Goal: Information Seeking & Learning: Learn about a topic

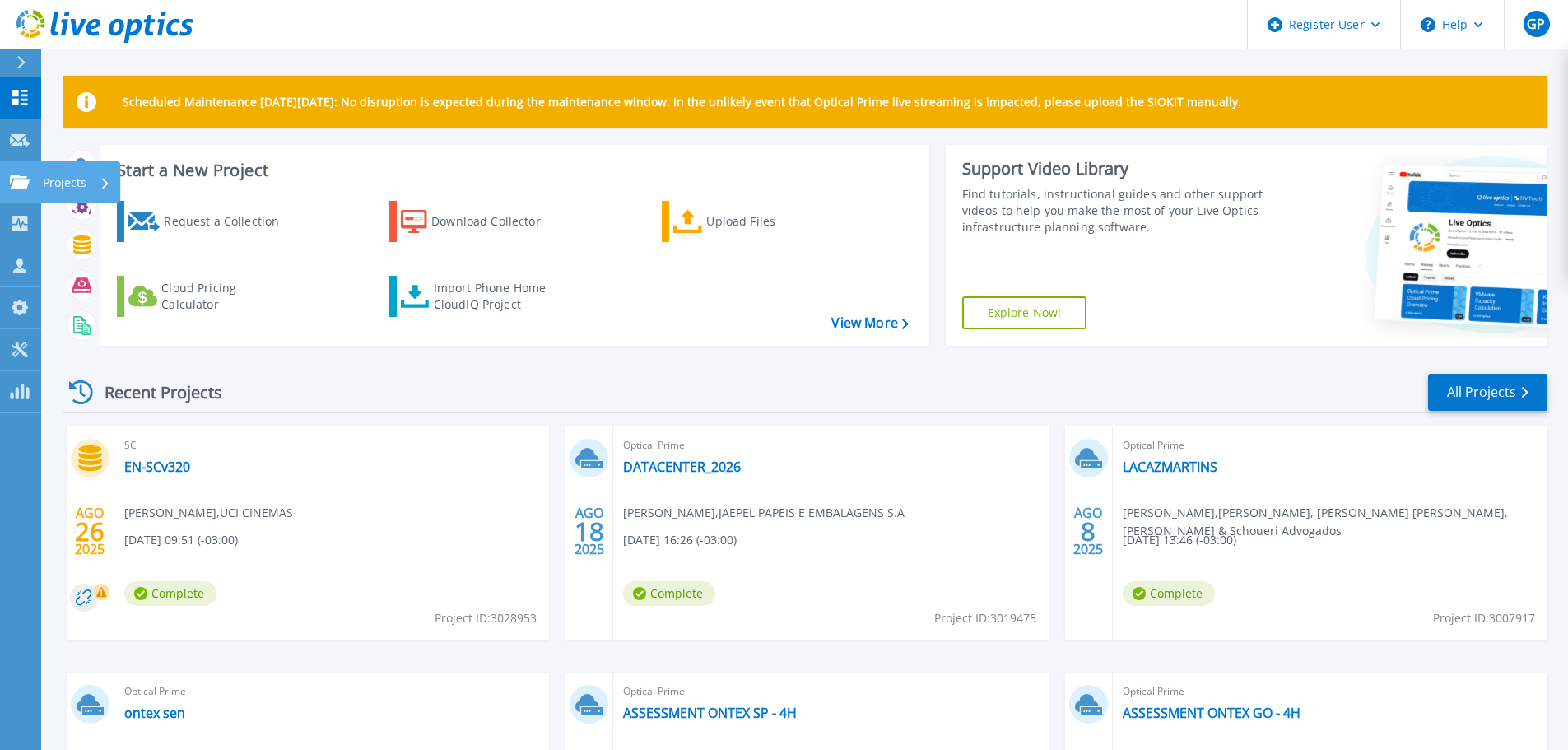
click at [21, 180] on icon at bounding box center [20, 181] width 20 height 14
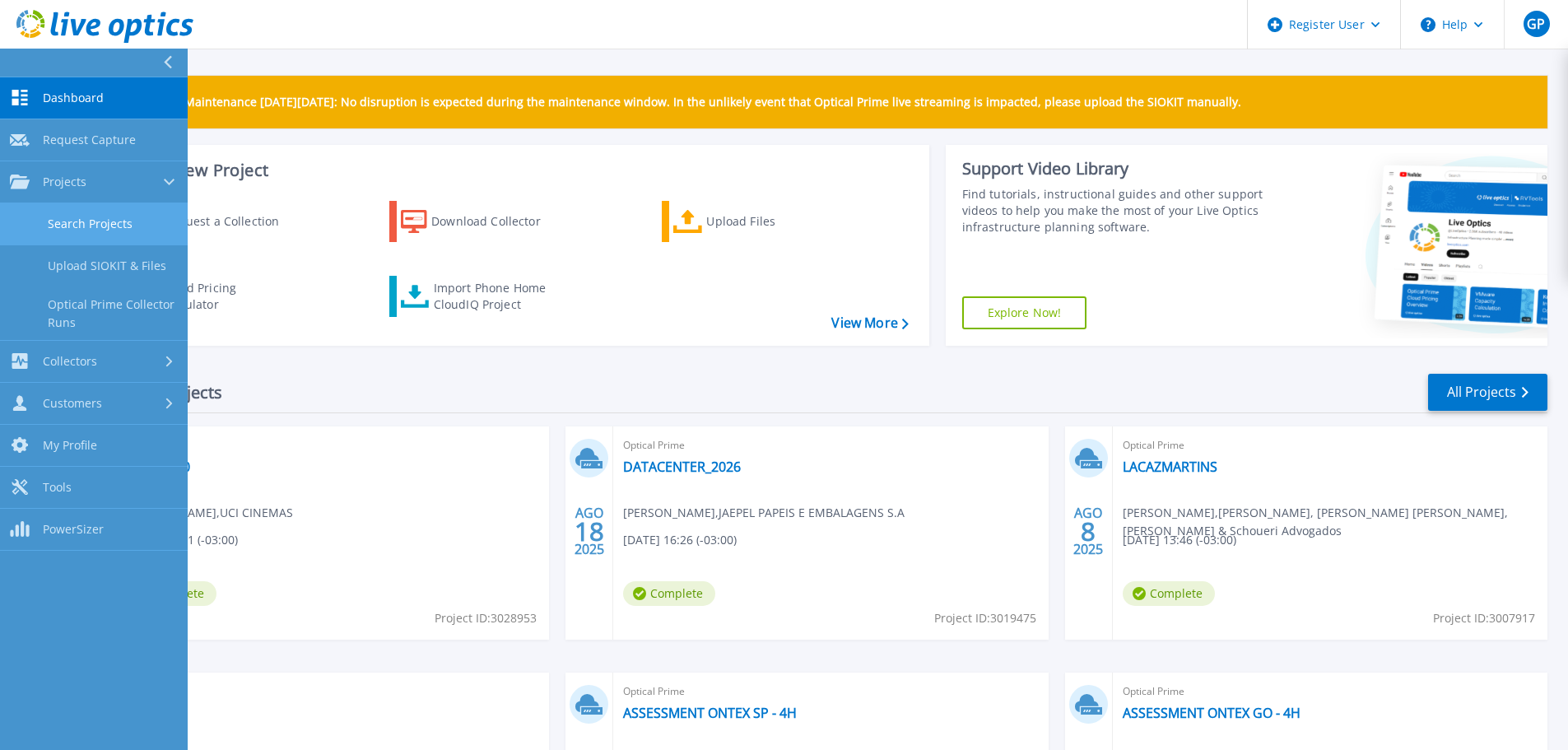
click at [81, 217] on link "Search Projects" at bounding box center [93, 224] width 187 height 42
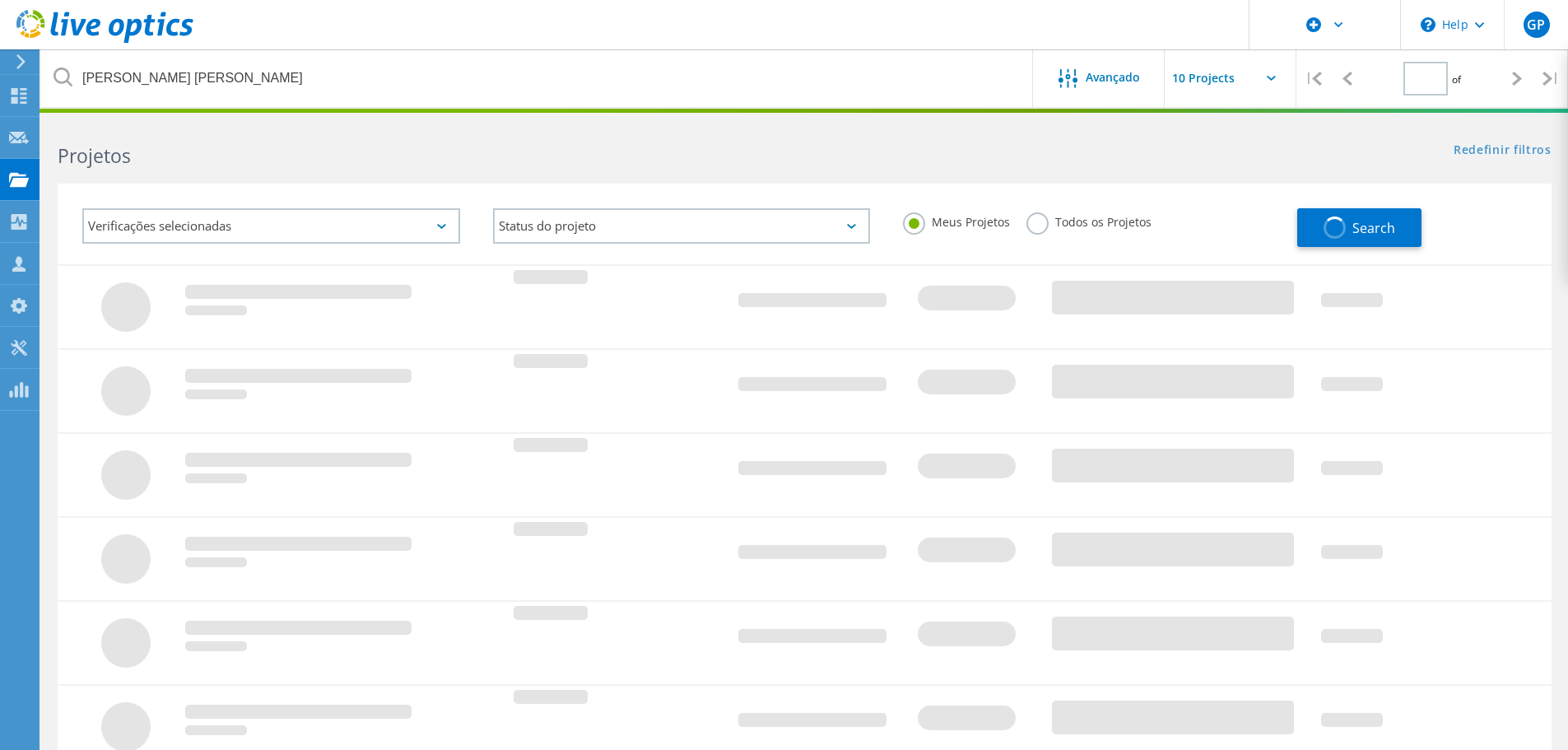
type input "1"
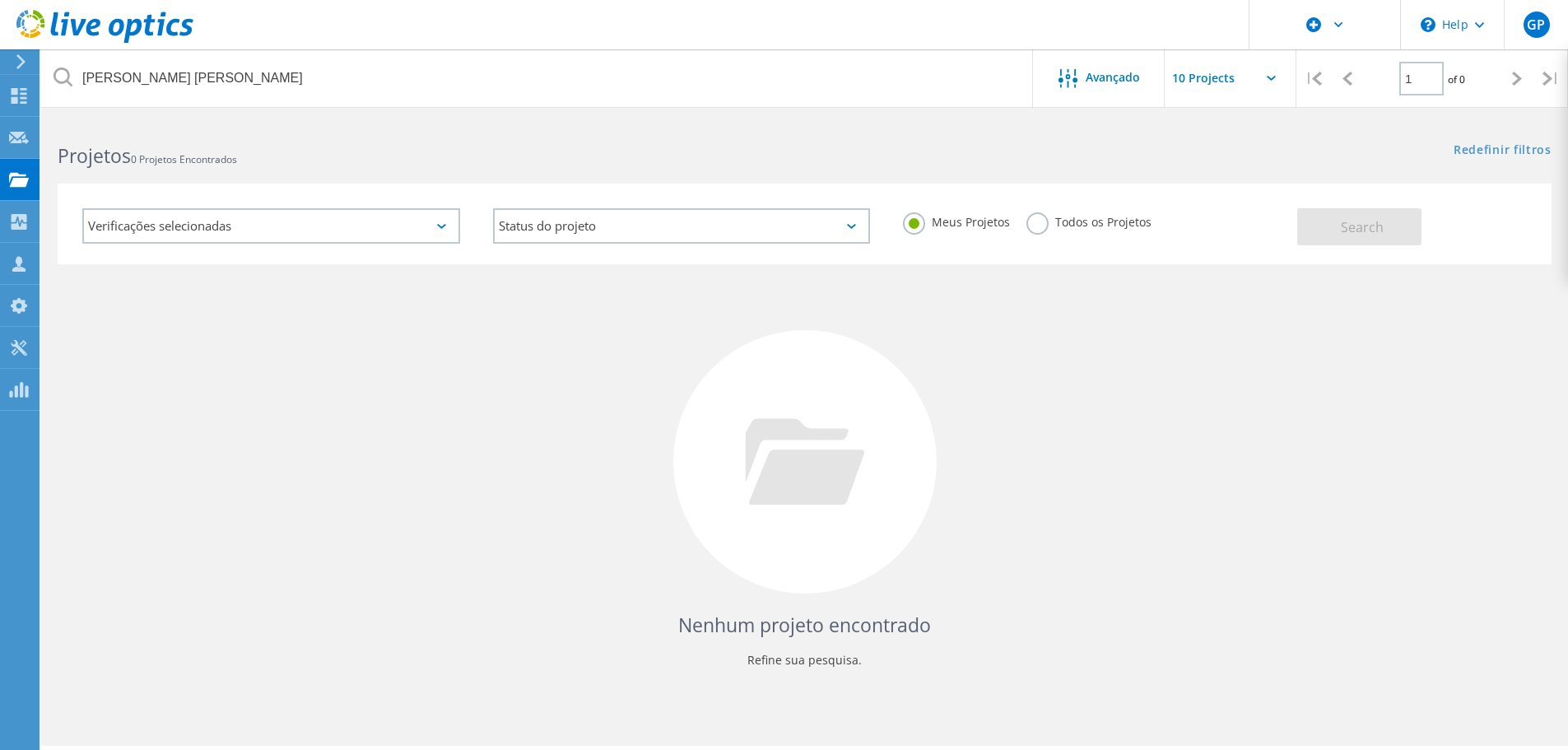
click at [1049, 227] on label "Todos os Projetos" at bounding box center [1089, 219] width 125 height 16
click at [0, 0] on input "Todos os Projetos" at bounding box center [0, 0] width 0 height 0
click at [1326, 229] on button "Search" at bounding box center [1359, 226] width 125 height 37
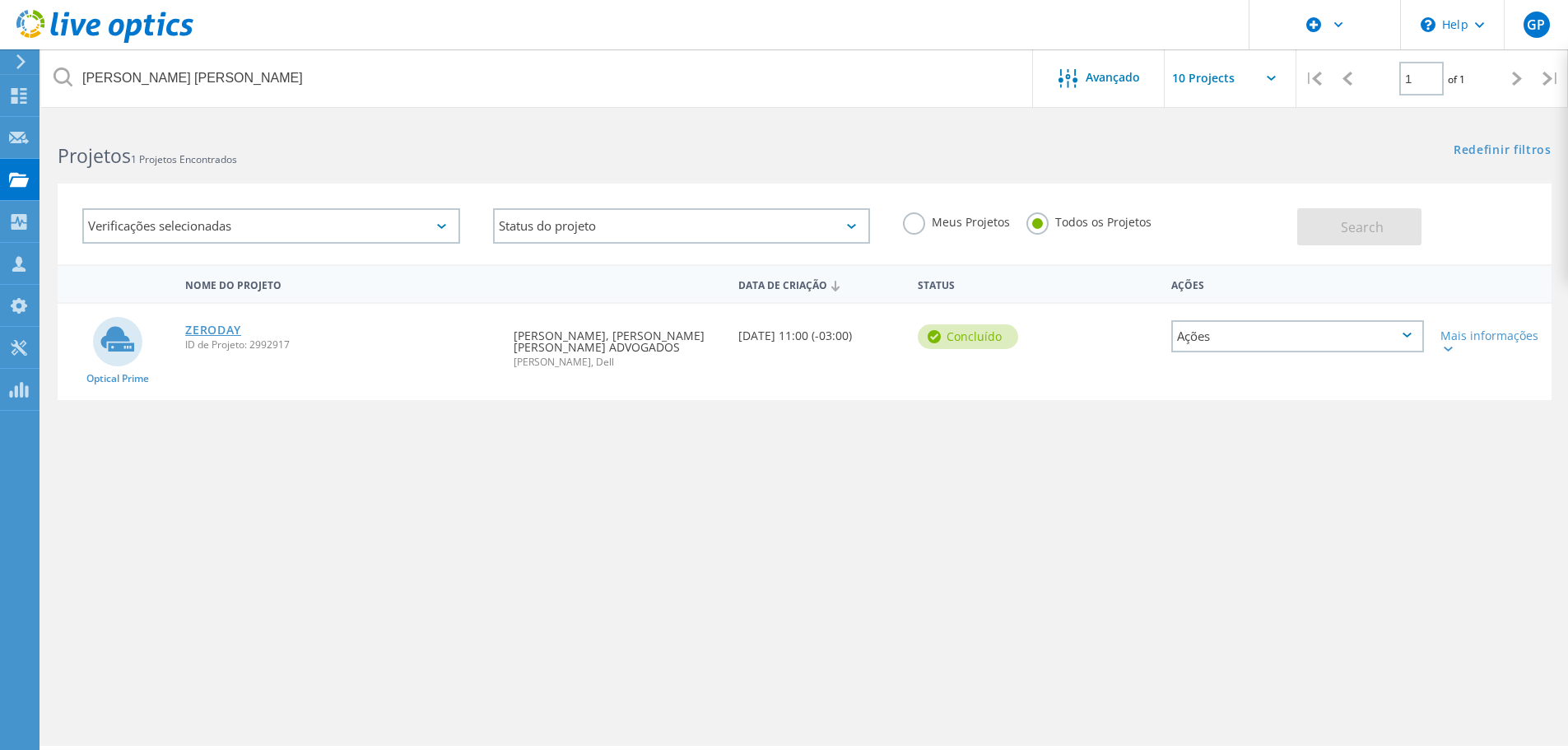
click at [204, 329] on link "ZERODAY" at bounding box center [213, 330] width 56 height 12
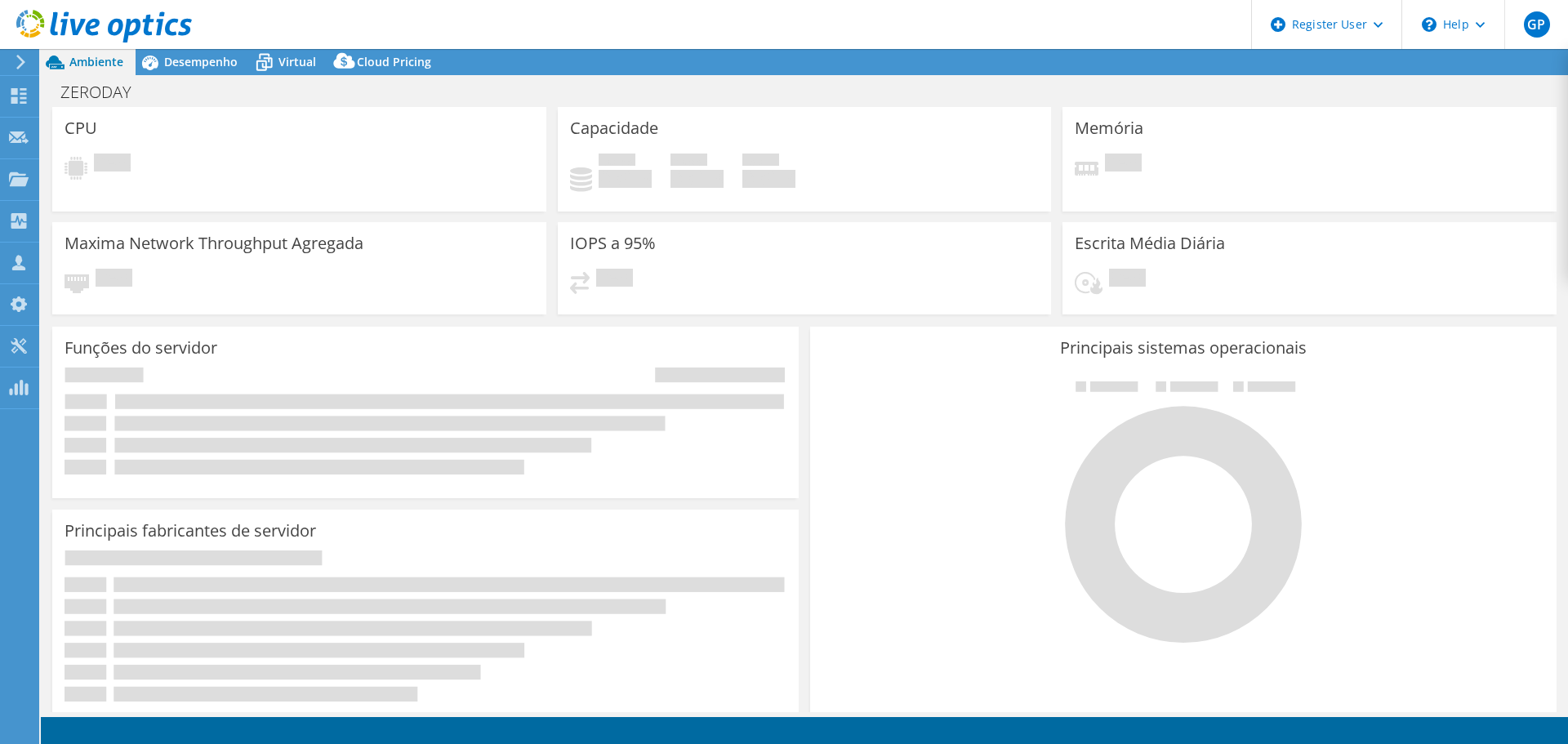
select select "USD"
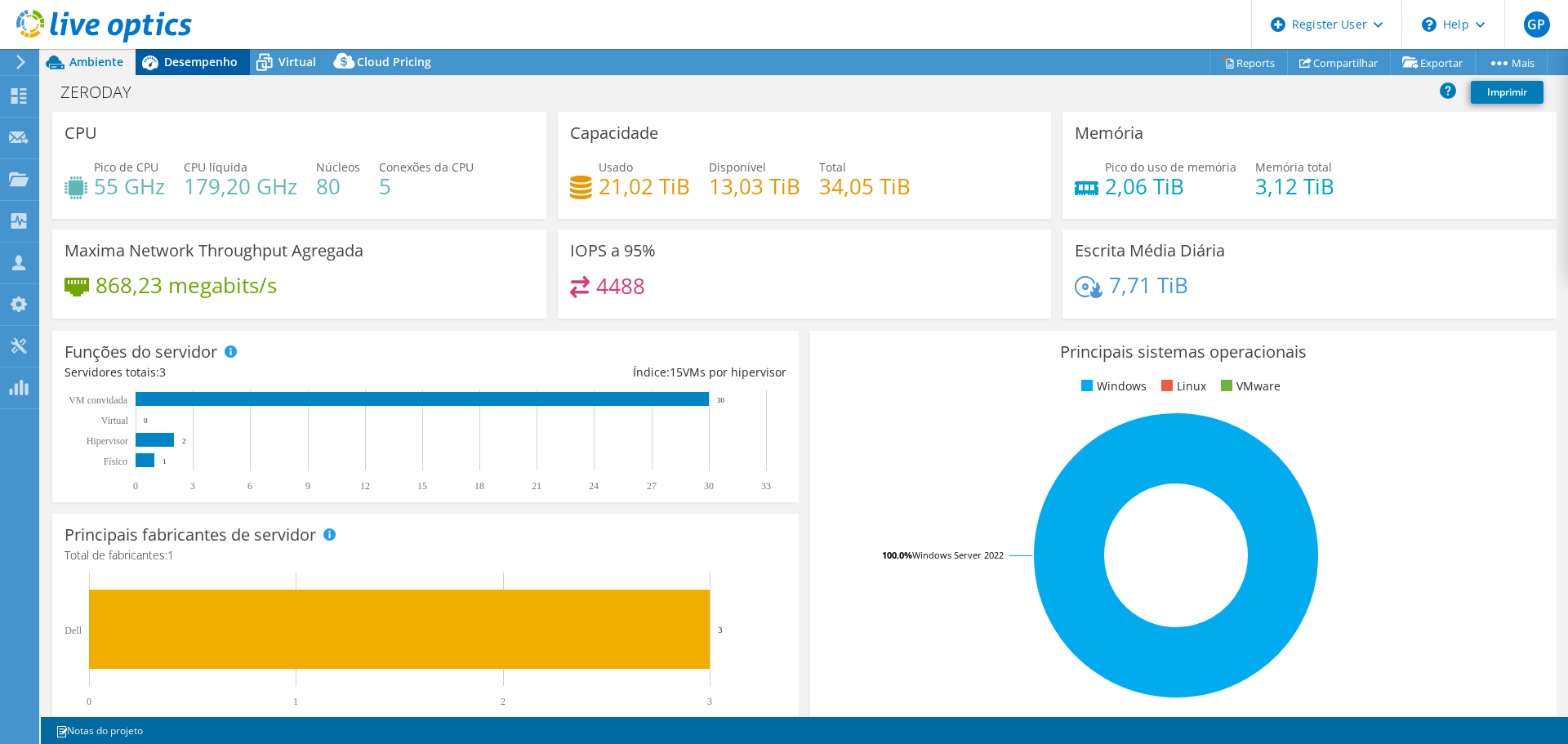
click at [220, 68] on span "Desempenho" at bounding box center [201, 61] width 74 height 16
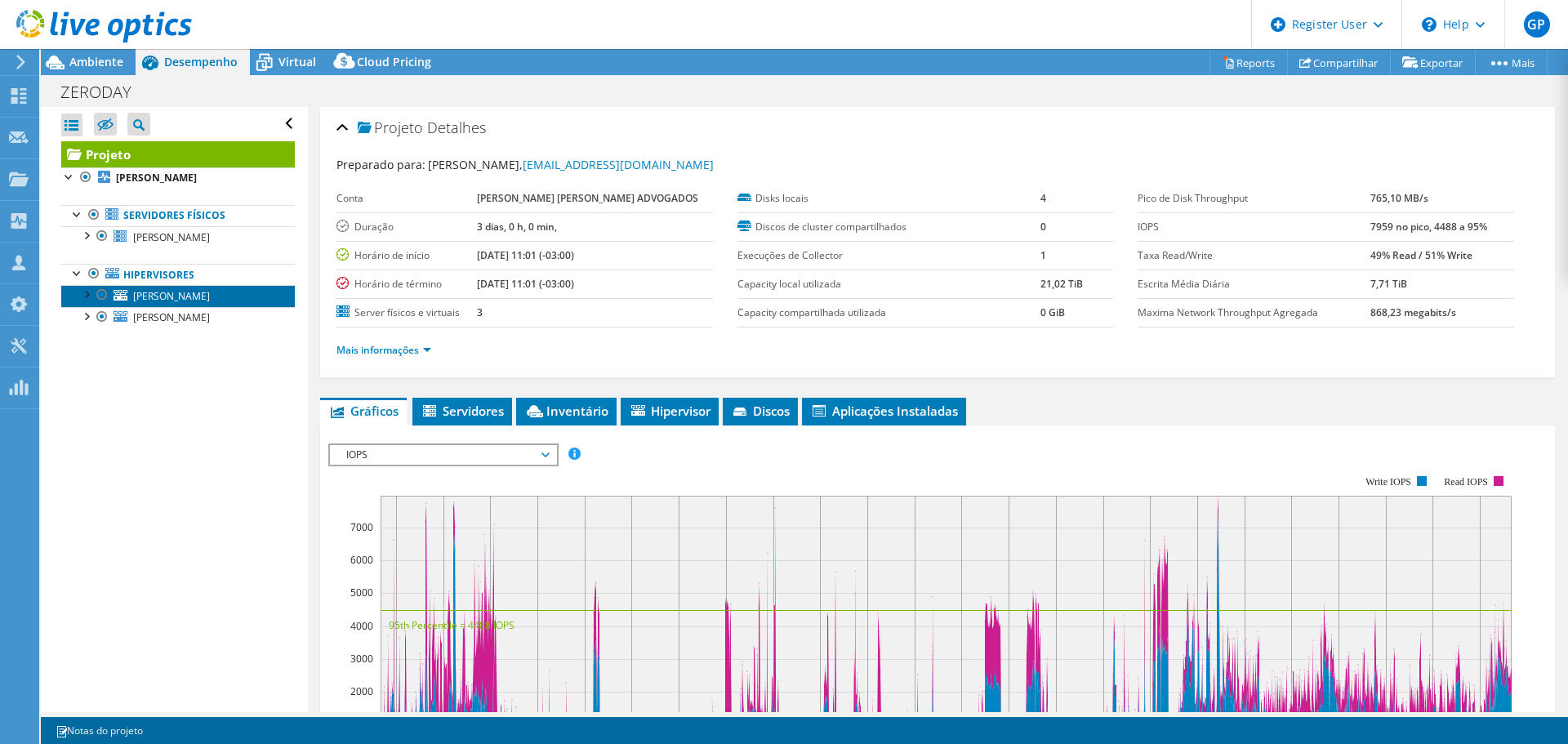
click at [190, 294] on link "[PERSON_NAME]" at bounding box center [178, 295] width 233 height 21
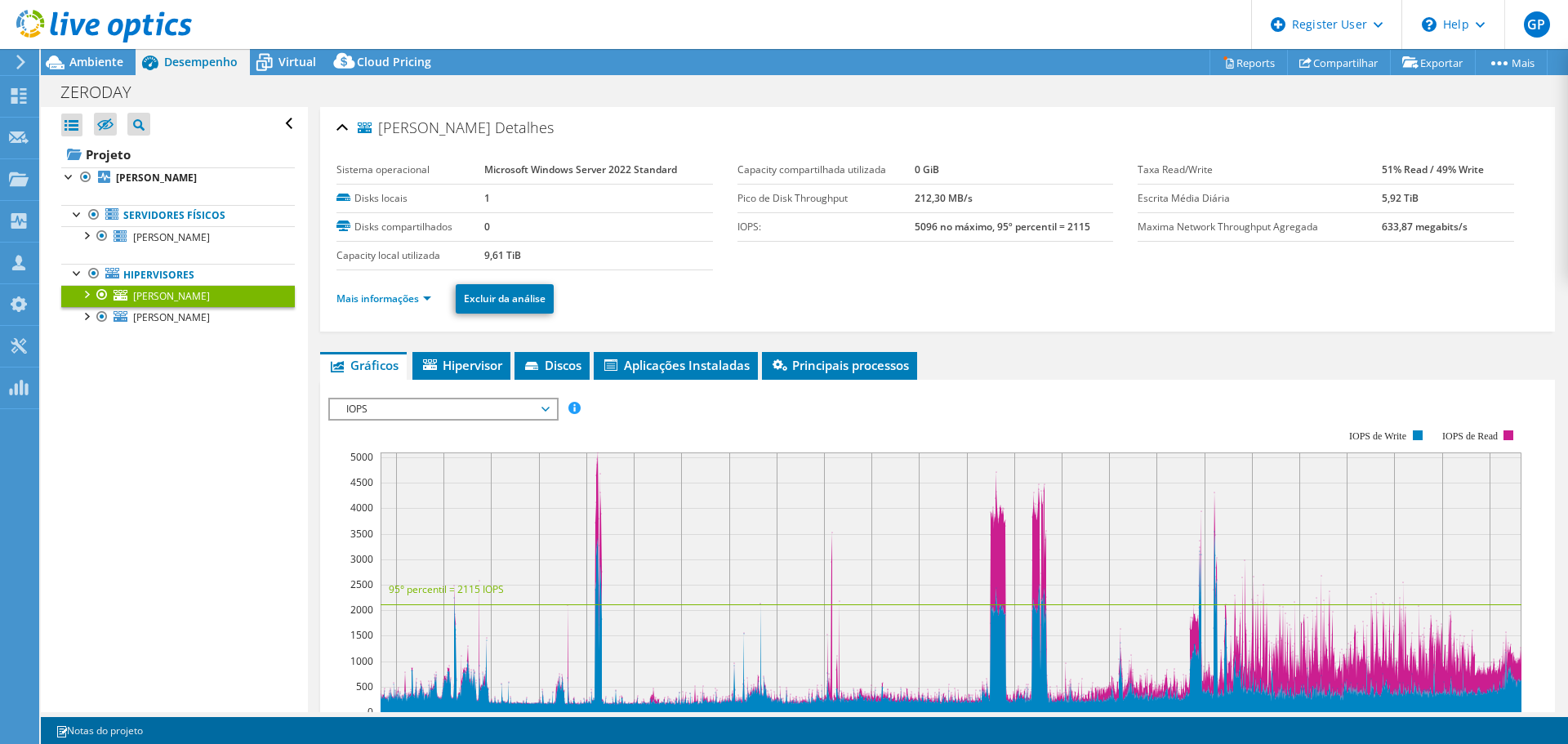
click at [546, 409] on span "IOPS" at bounding box center [443, 409] width 210 height 20
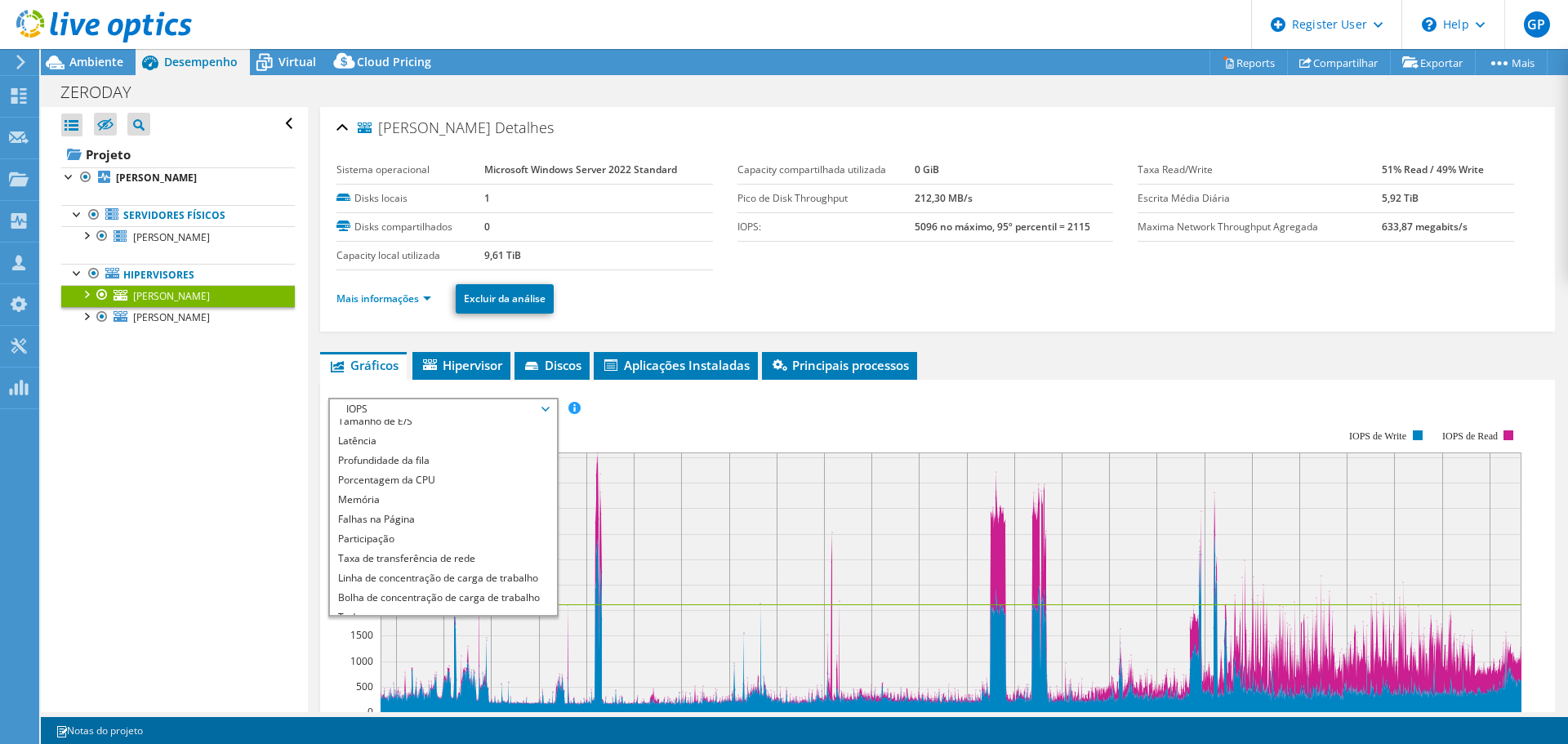
scroll to position [59, 0]
click at [427, 598] on li "Todos" at bounding box center [443, 605] width 226 height 20
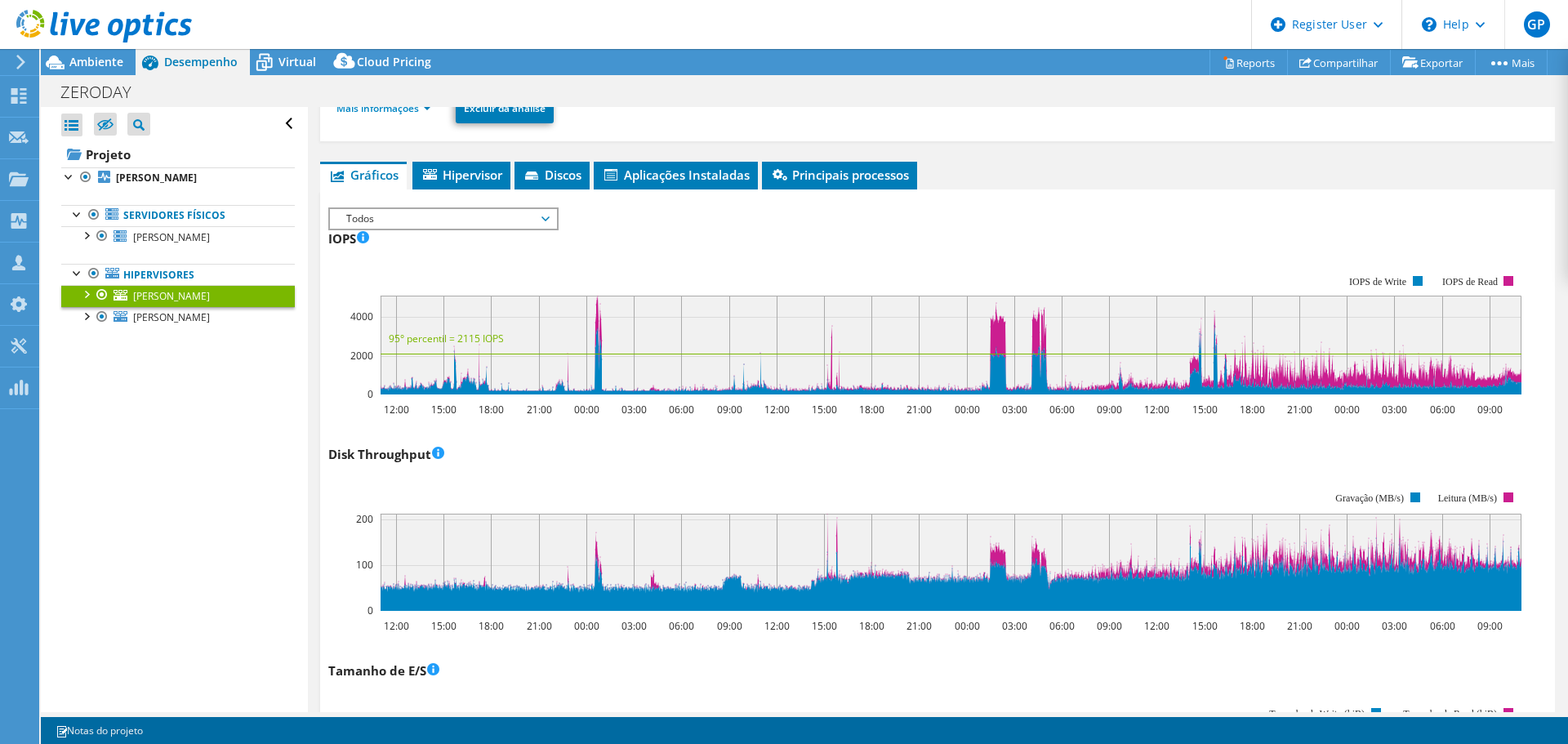
scroll to position [0, 0]
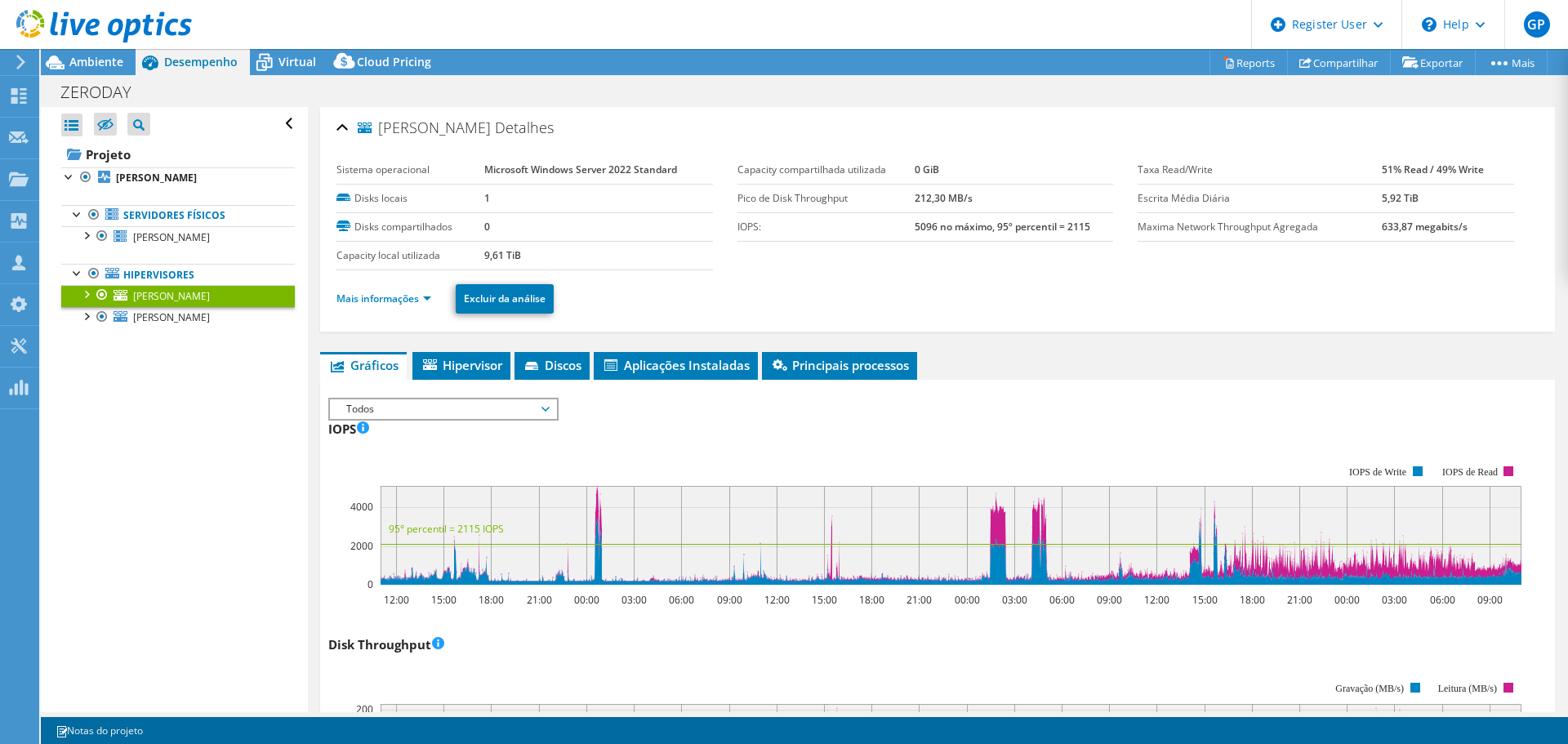
click at [504, 411] on span "Todos" at bounding box center [443, 409] width 210 height 20
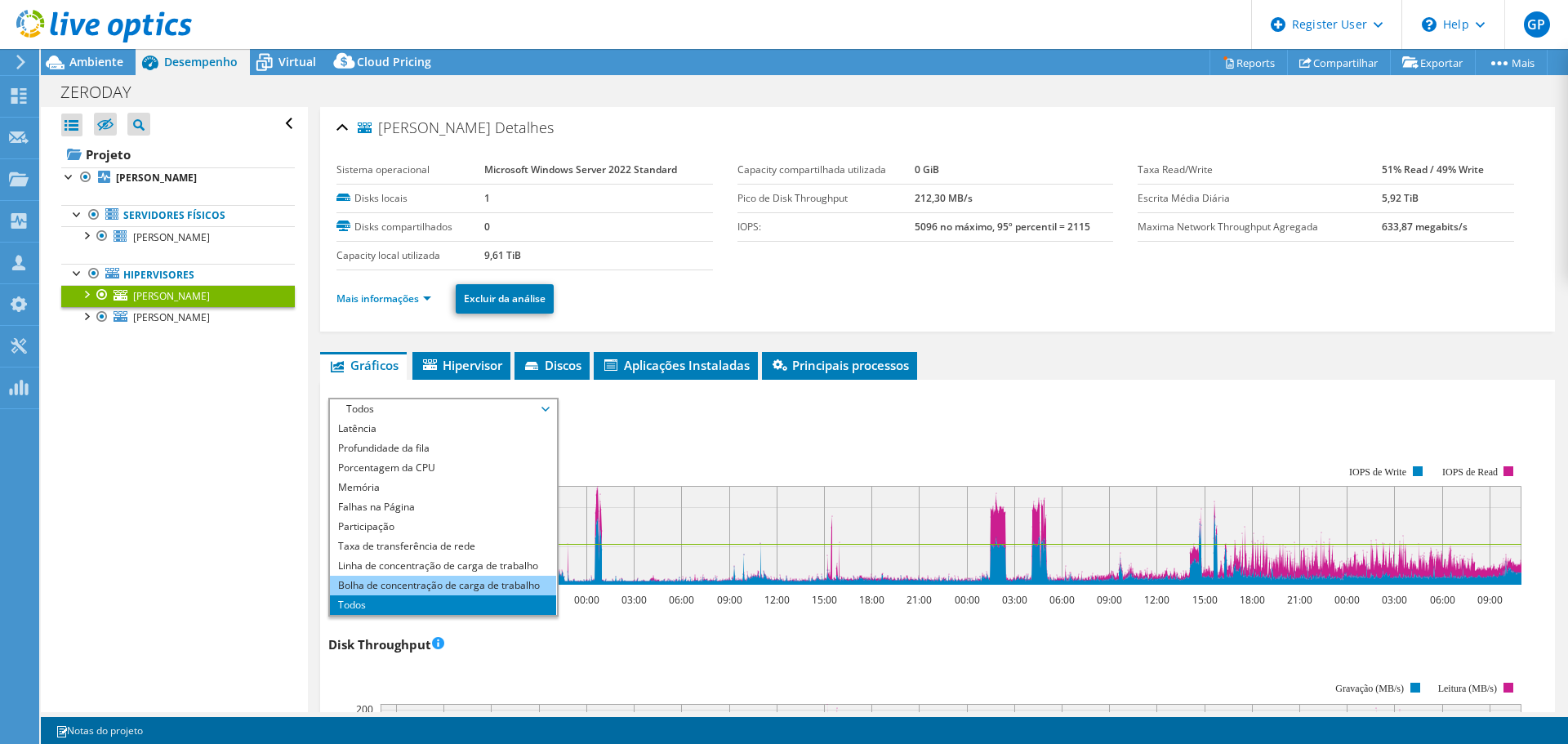
click at [424, 578] on li "Bolha de concentração de carga de trabalho" at bounding box center [443, 585] width 226 height 20
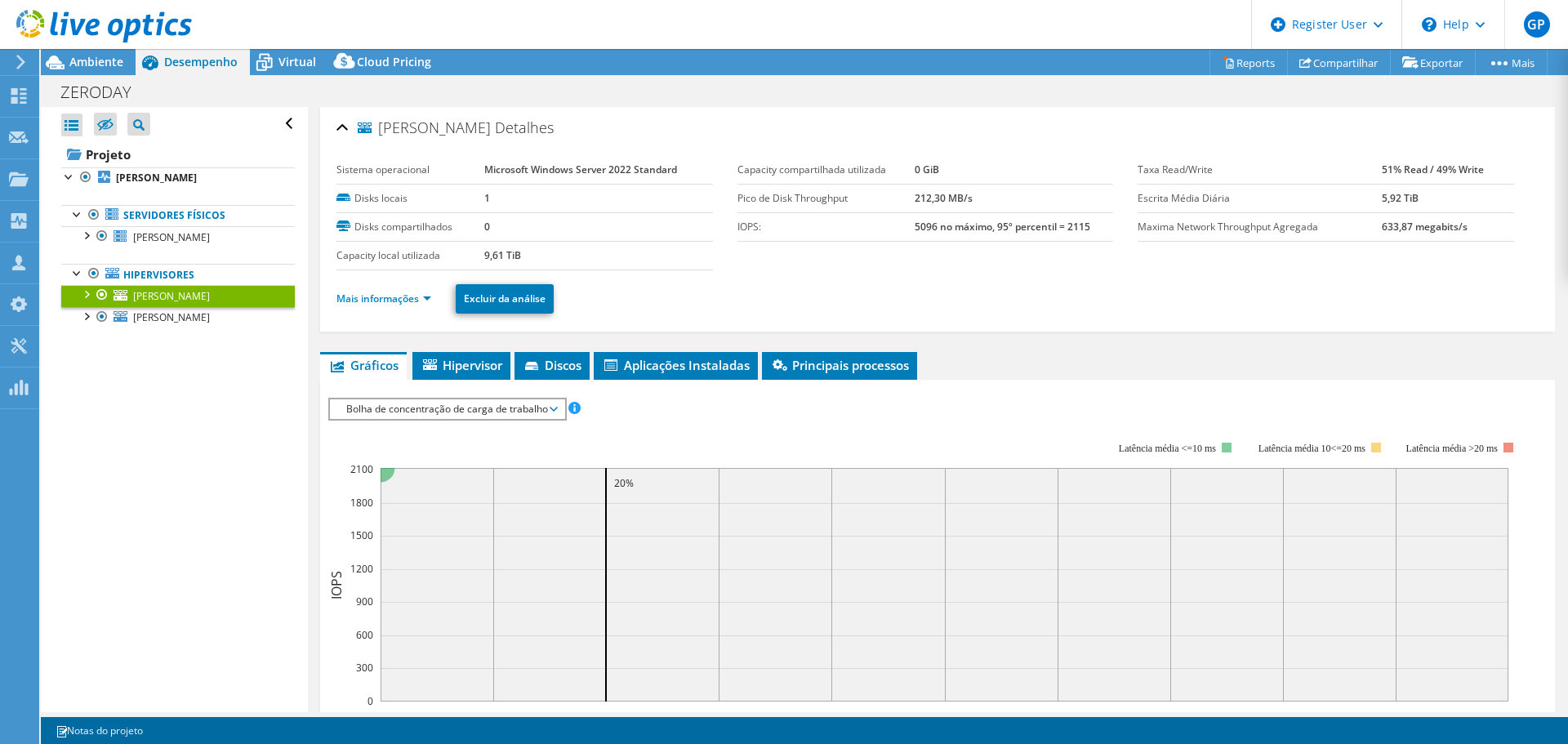
click at [545, 417] on span "Bolha de concentração de carga de trabalho" at bounding box center [447, 409] width 218 height 20
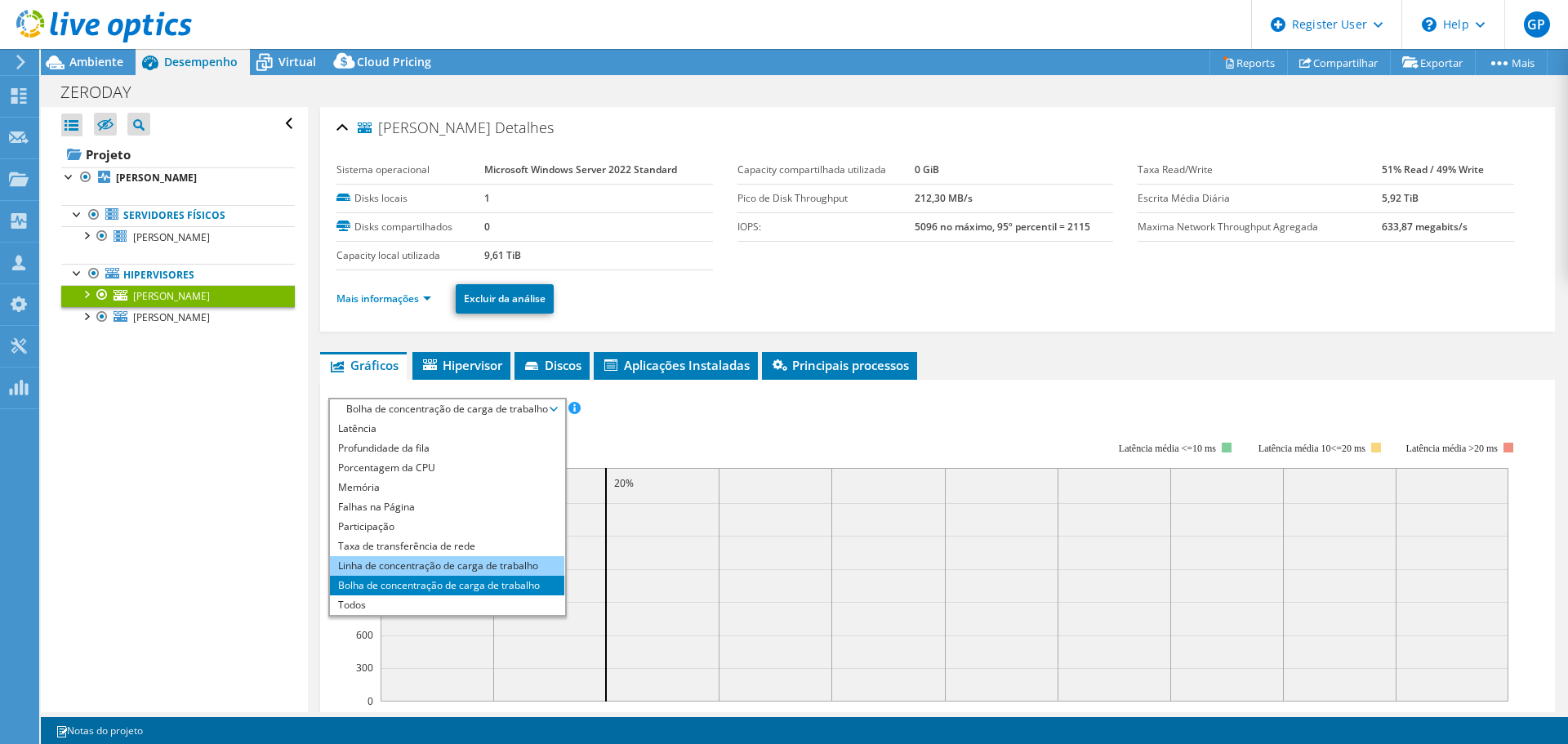
click at [465, 566] on li "Linha de concentração de carga de trabalho" at bounding box center [447, 566] width 234 height 20
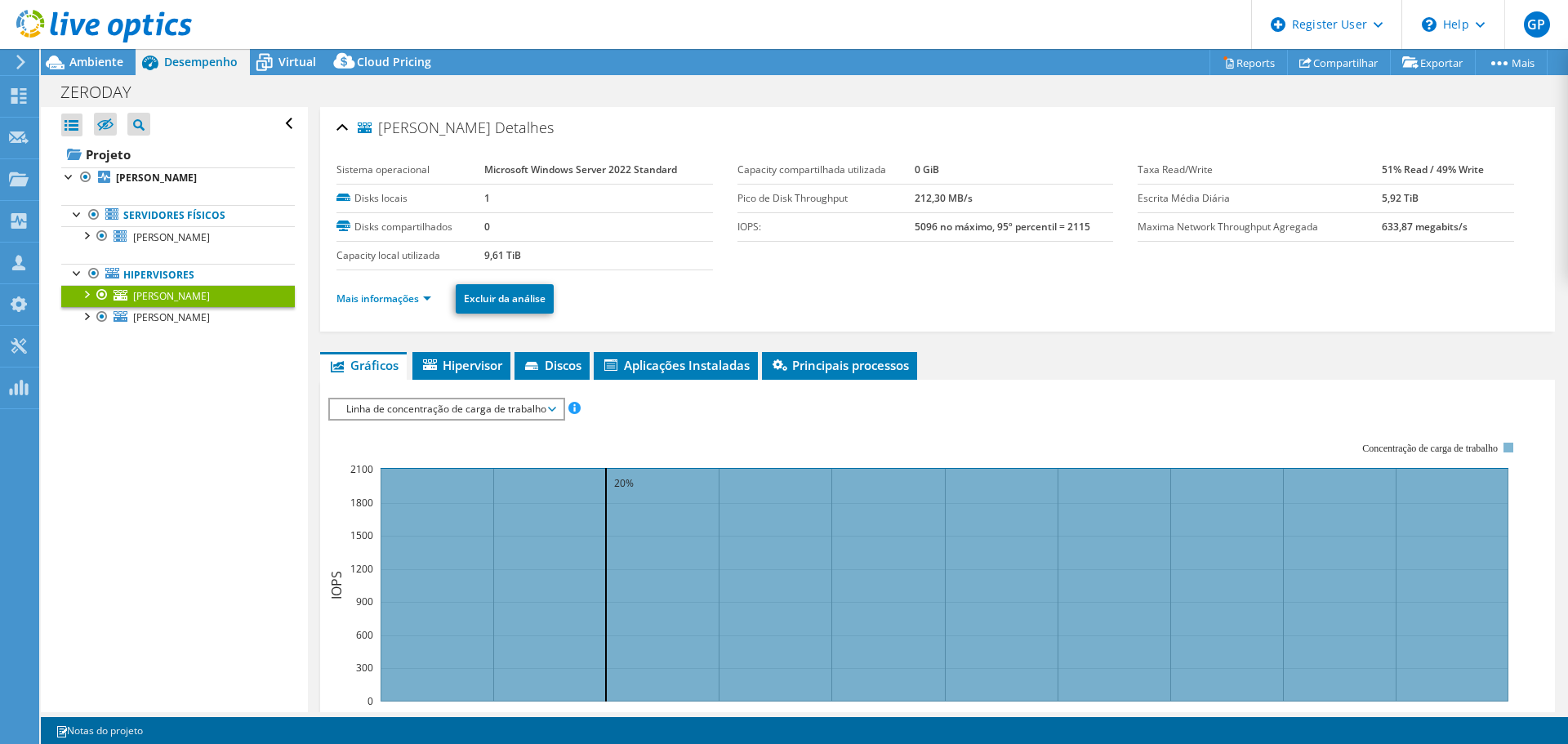
click at [523, 413] on span "Linha de concentração de carga de trabalho" at bounding box center [446, 409] width 216 height 20
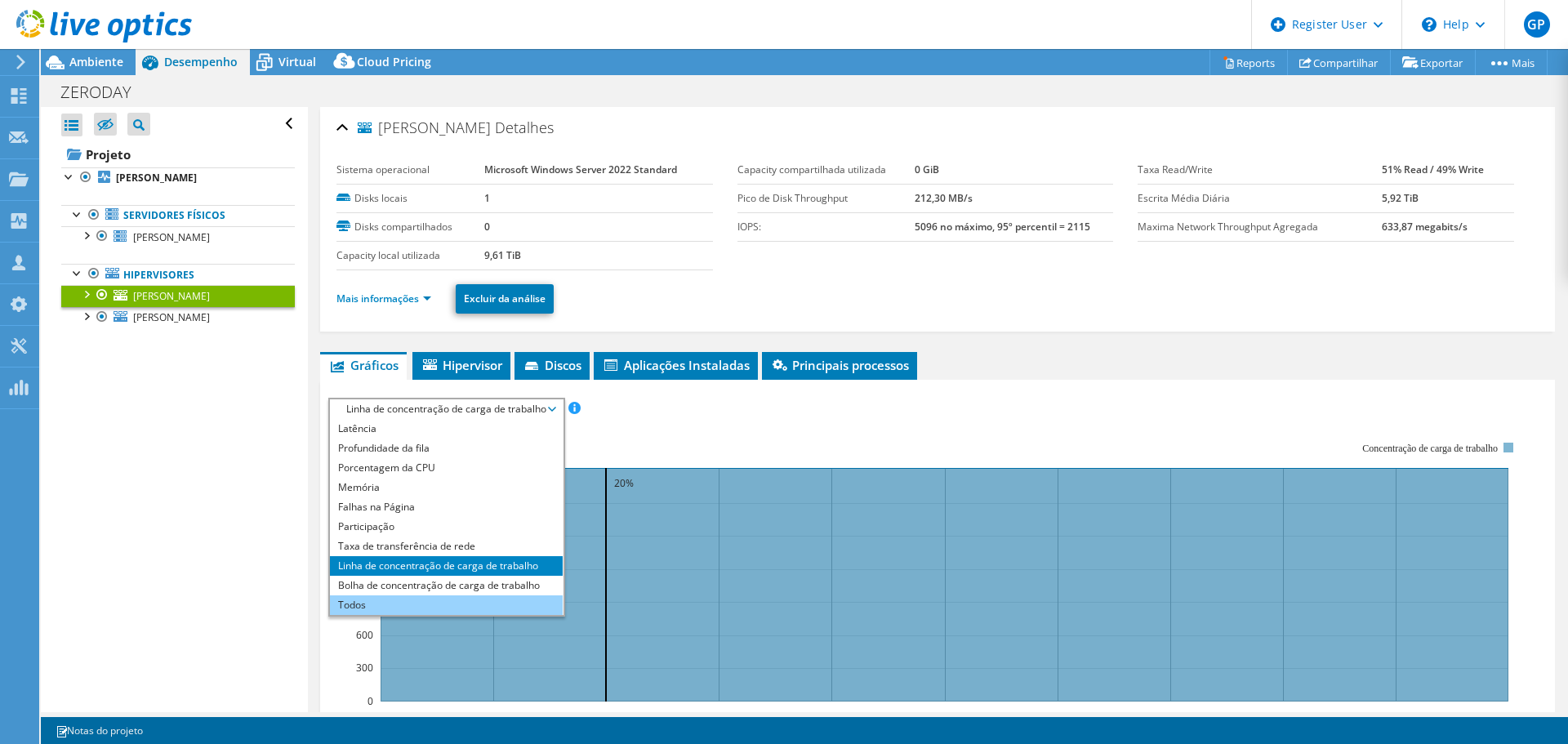
click at [437, 603] on li "Todos" at bounding box center [446, 605] width 233 height 20
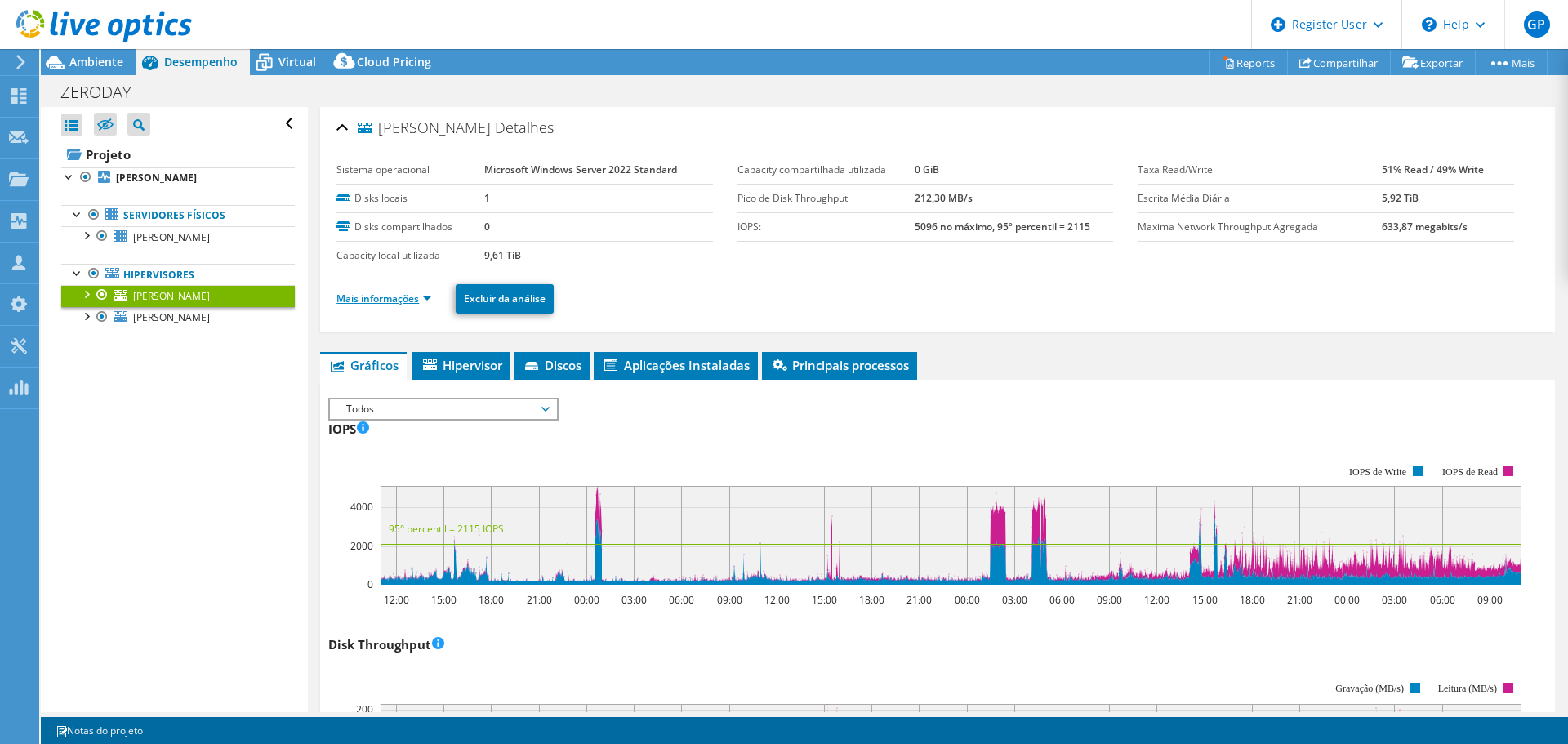
click at [429, 295] on link "Mais informações" at bounding box center [384, 298] width 95 height 14
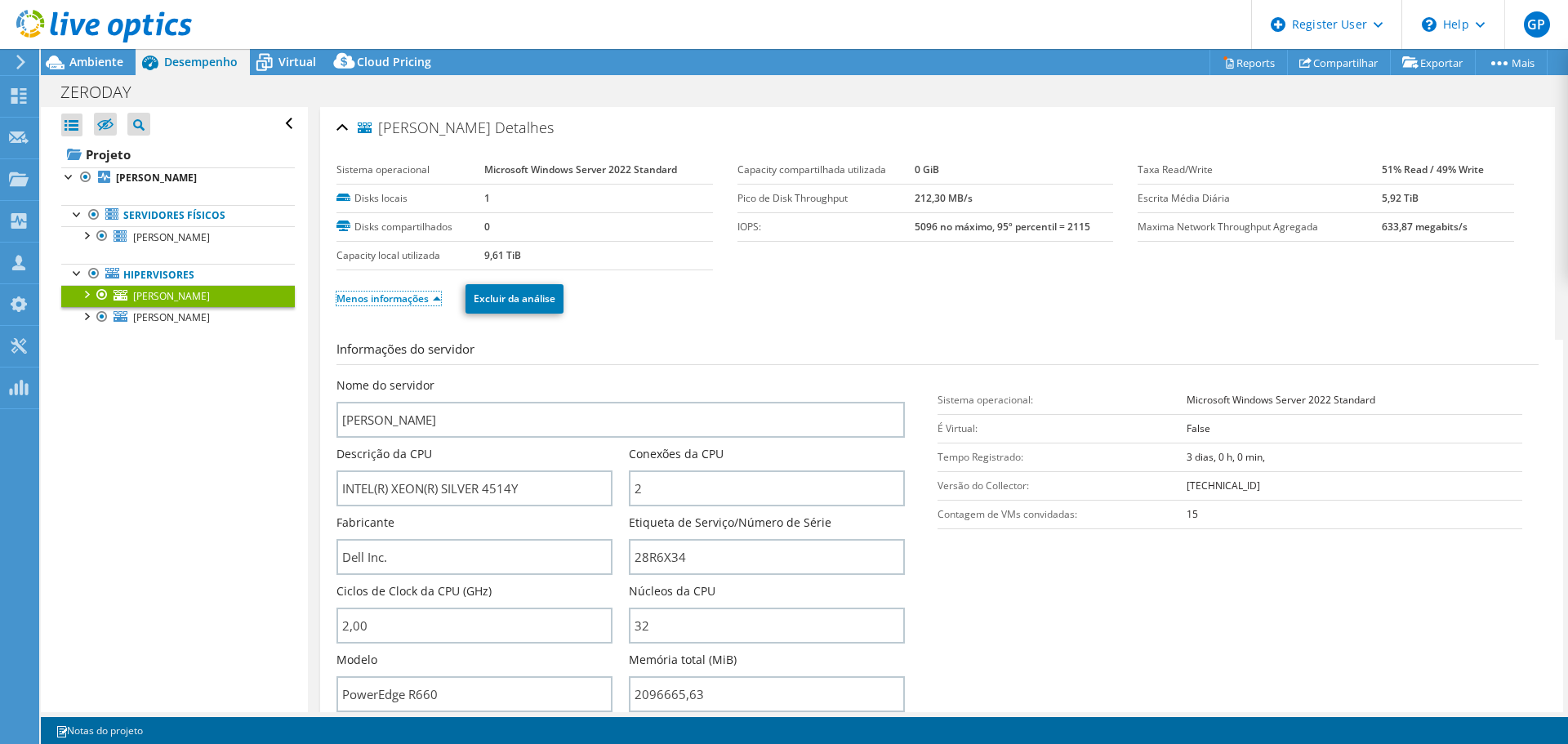
scroll to position [190, 0]
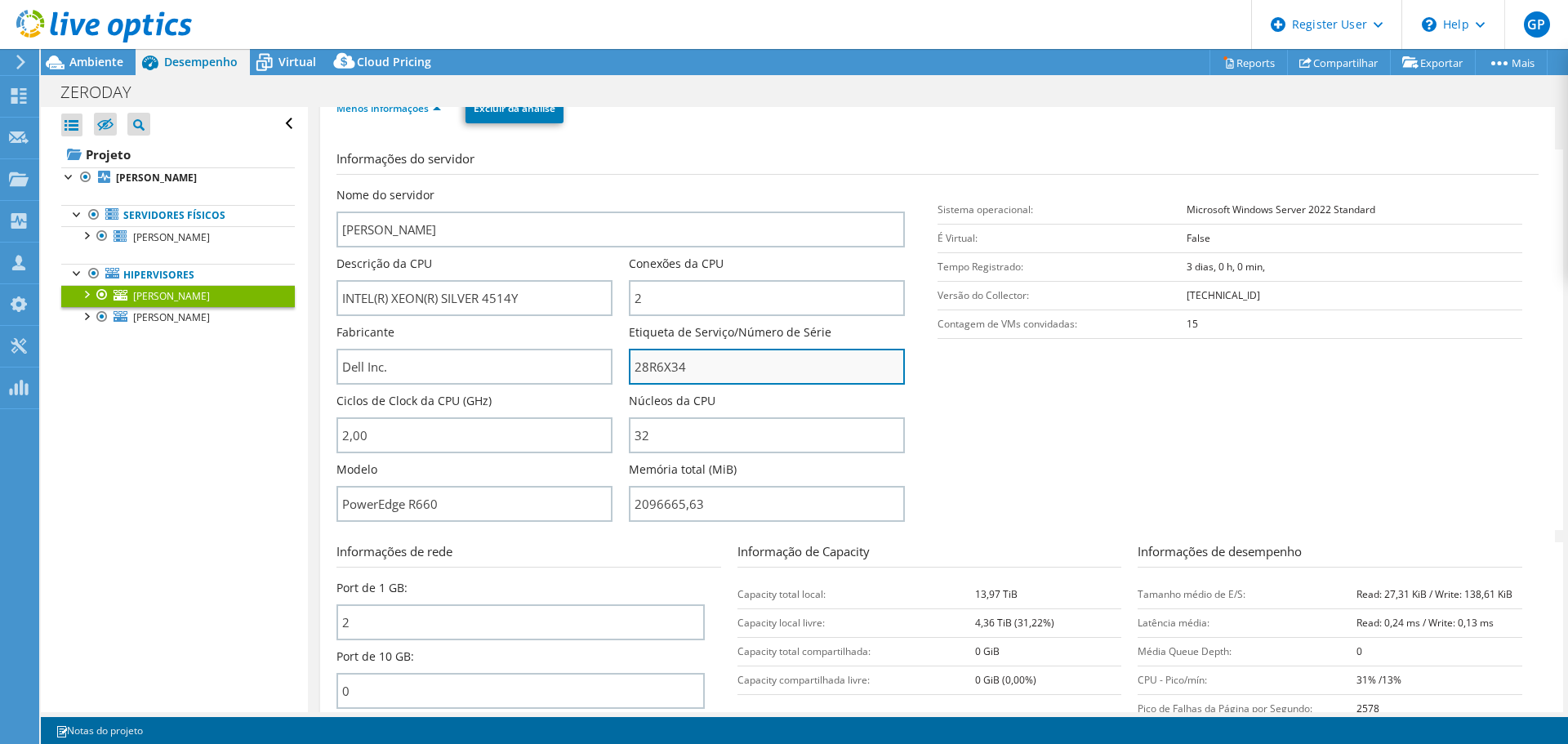
drag, startPoint x: 692, startPoint y: 366, endPoint x: 632, endPoint y: 371, distance: 60.2
click at [632, 371] on input "28R6X34" at bounding box center [766, 367] width 276 height 36
